Goal: Navigation & Orientation: Find specific page/section

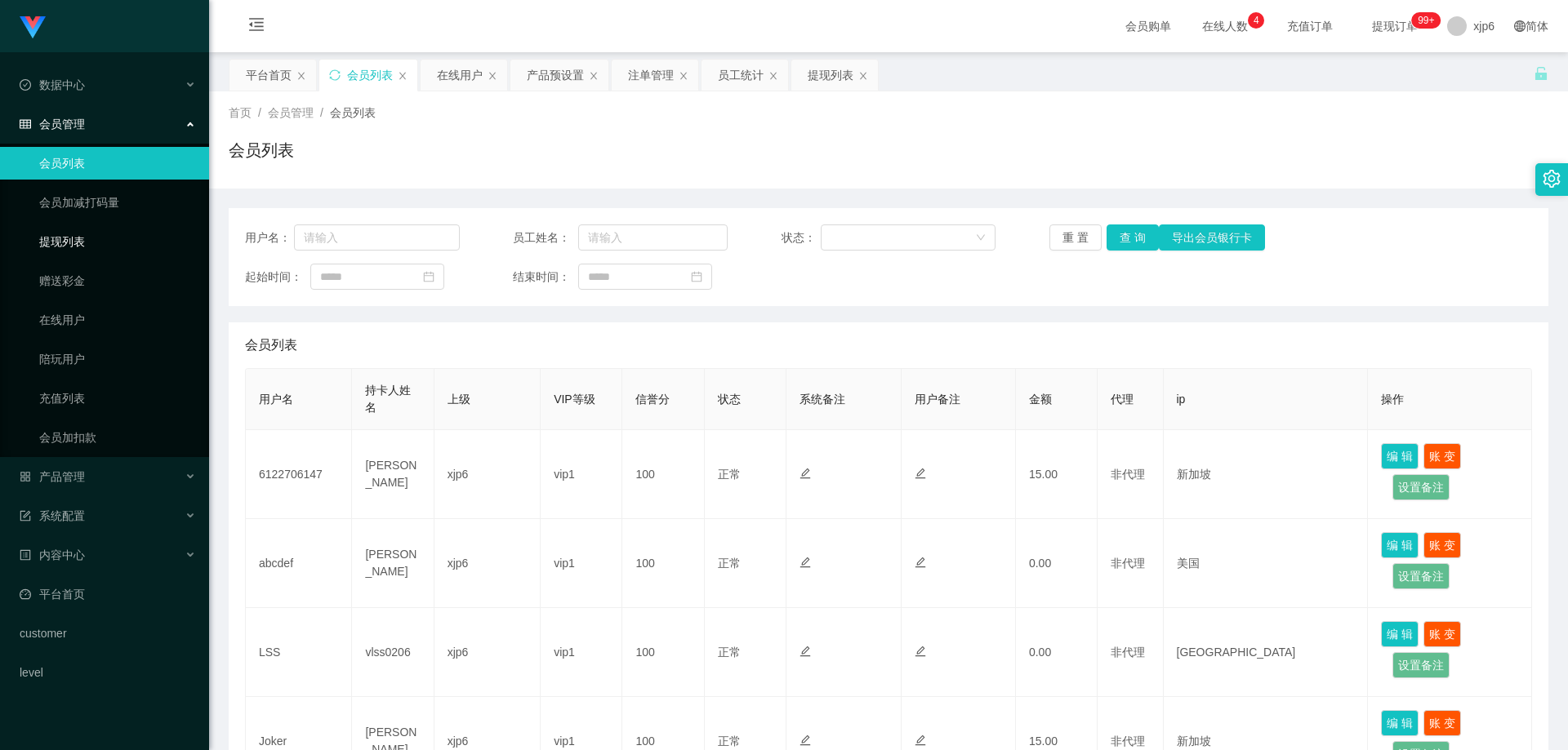
click at [64, 255] on link "提现列表" at bounding box center [117, 242] width 157 height 33
click at [72, 89] on span "数据中心" at bounding box center [52, 85] width 65 height 13
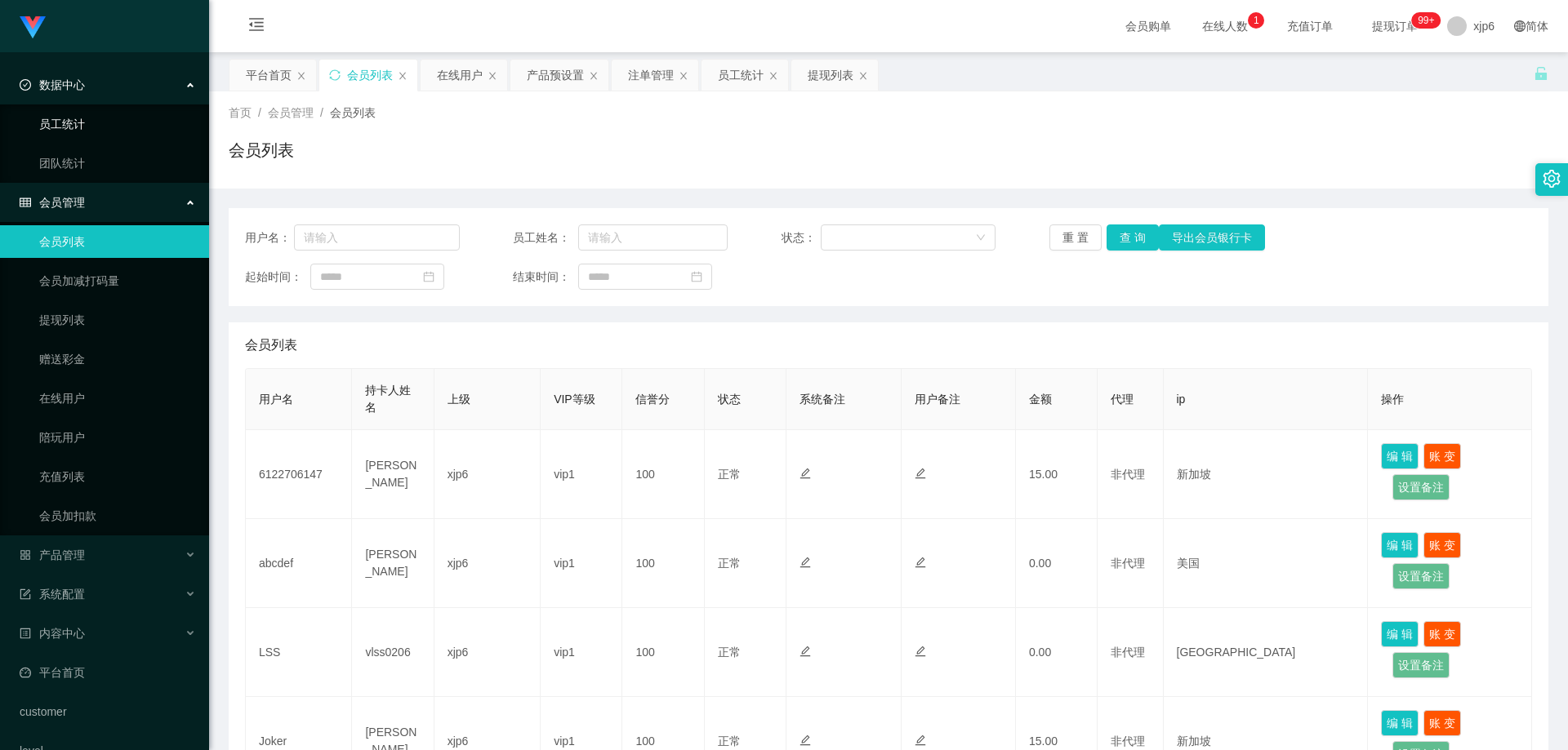
click at [84, 125] on link "员工统计" at bounding box center [117, 125] width 157 height 33
